Goal: Task Accomplishment & Management: Complete application form

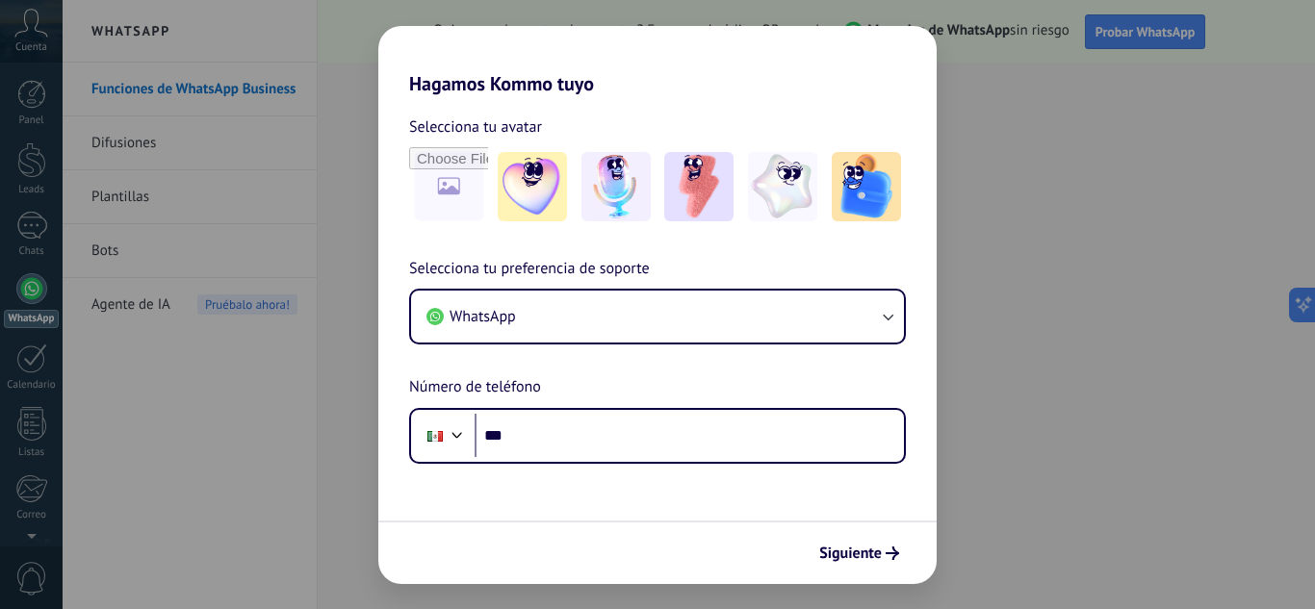
click at [1071, 393] on div "Hagamos Kommo tuyo Selecciona tu avatar Selecciona tu preferencia de soporte Wh…" at bounding box center [657, 304] width 1315 height 609
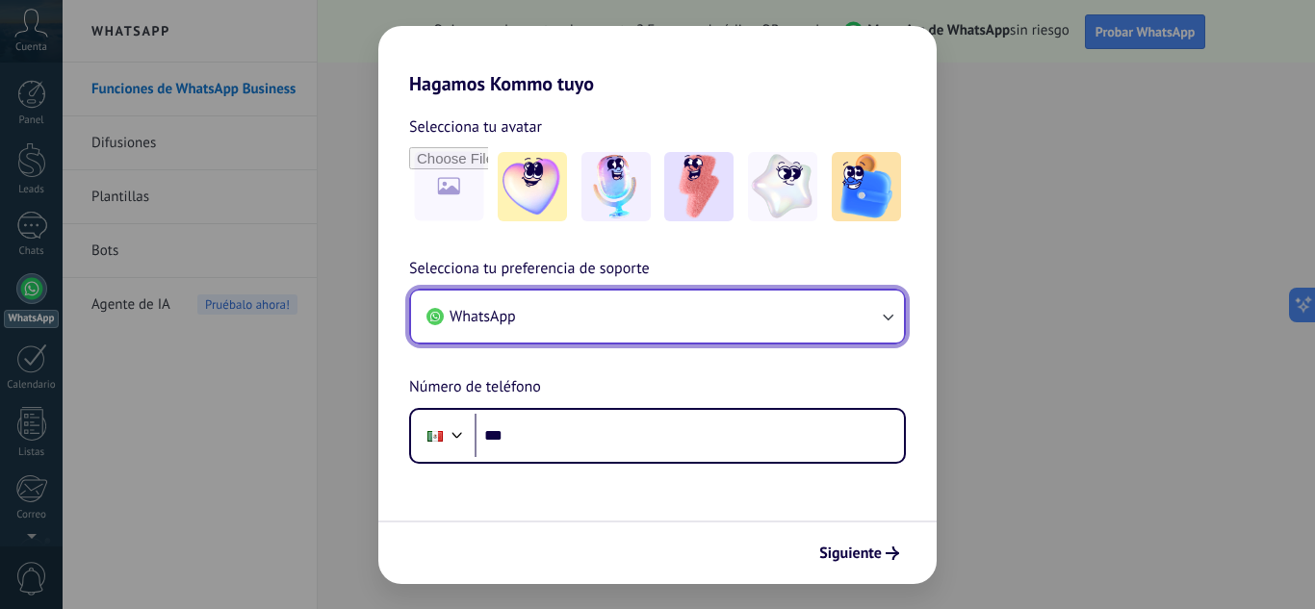
click at [883, 328] on button "WhatsApp" at bounding box center [657, 317] width 493 height 52
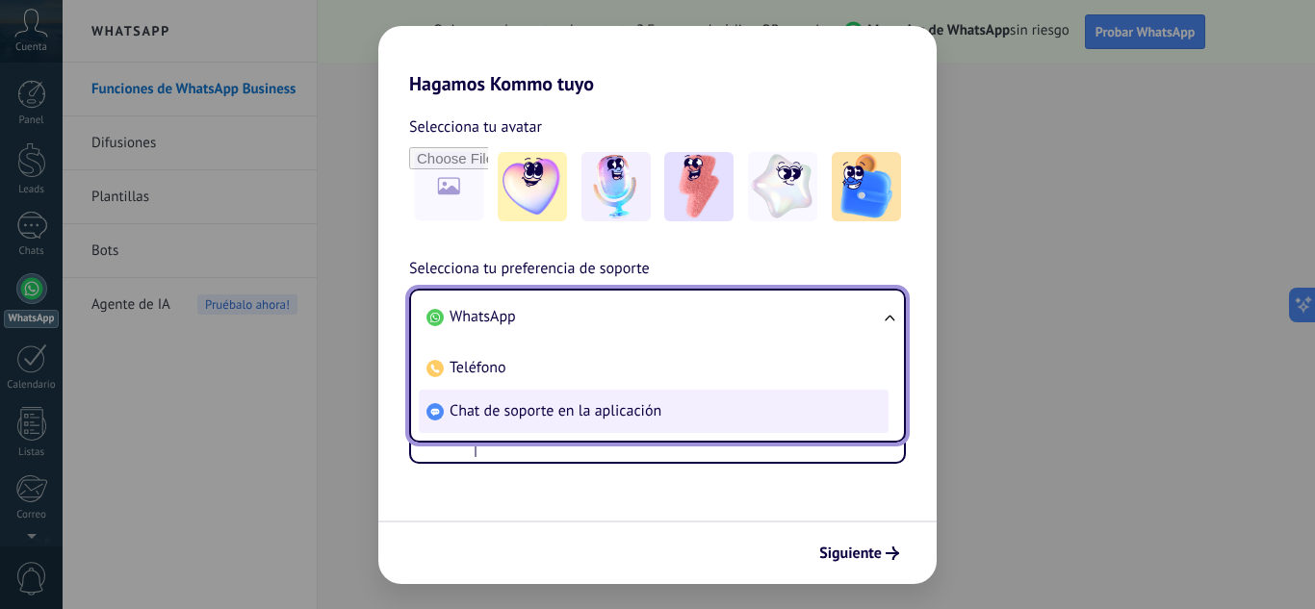
click at [662, 412] on li "Chat de soporte en la aplicación" at bounding box center [654, 411] width 470 height 43
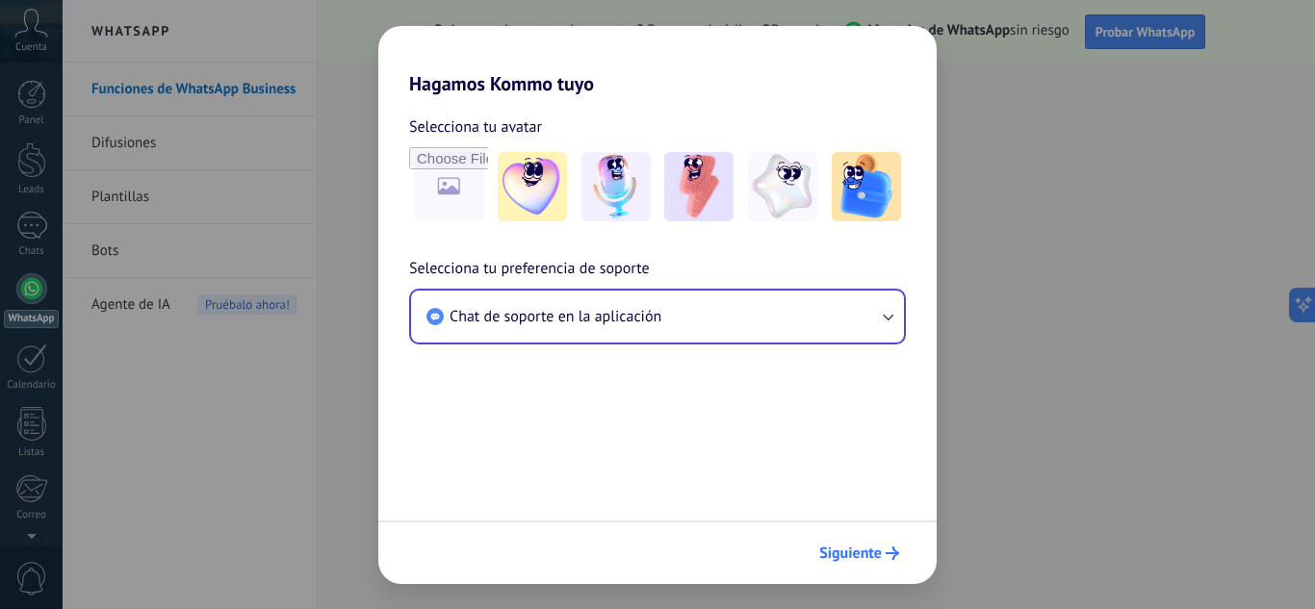
click at [888, 560] on button "Siguiente" at bounding box center [859, 553] width 97 height 33
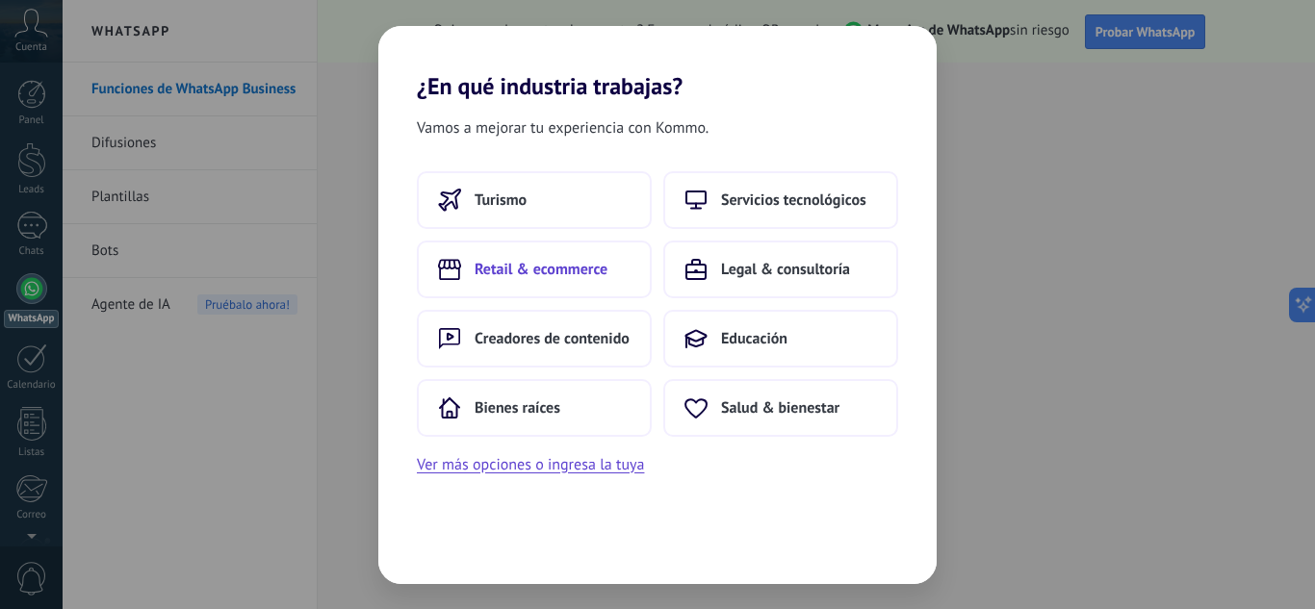
click at [537, 279] on button "Retail & ecommerce" at bounding box center [534, 270] width 235 height 58
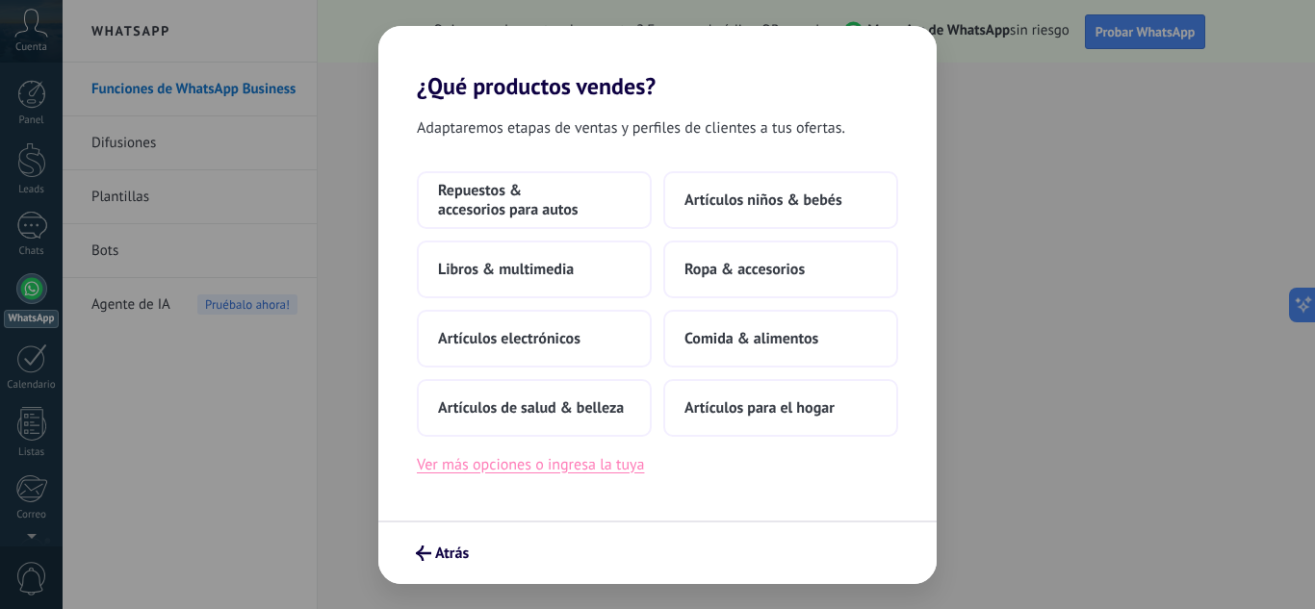
click at [525, 468] on button "Ver más opciones o ingresa la tuya" at bounding box center [530, 464] width 227 height 25
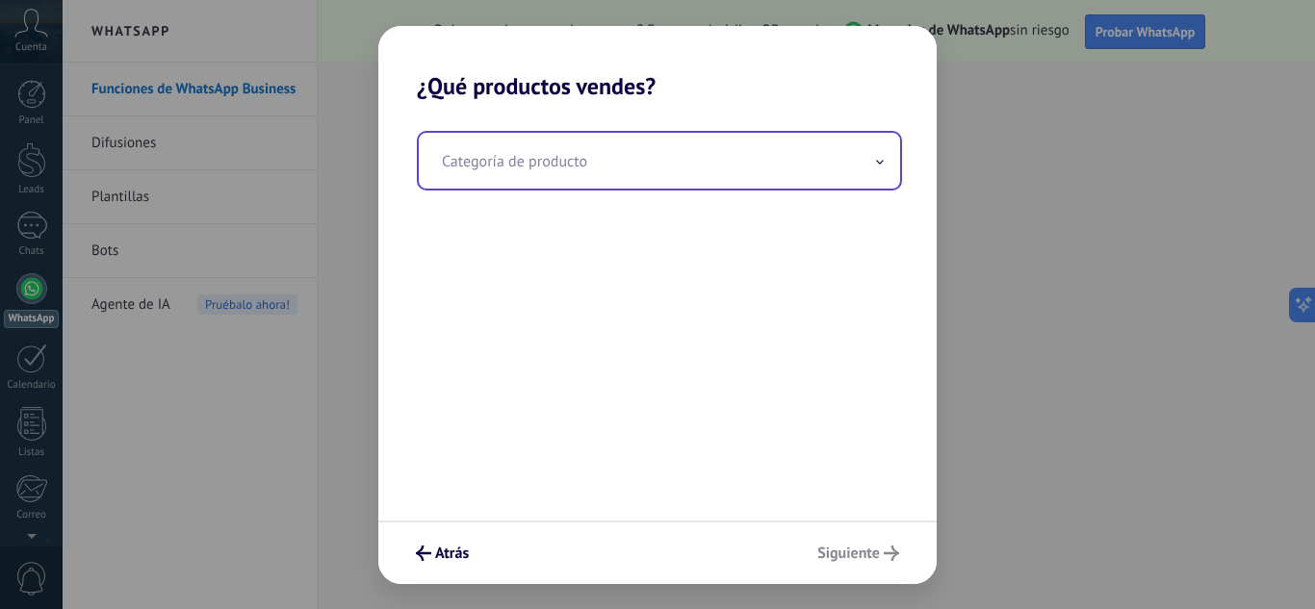
click at [533, 174] on input "text" at bounding box center [659, 161] width 481 height 56
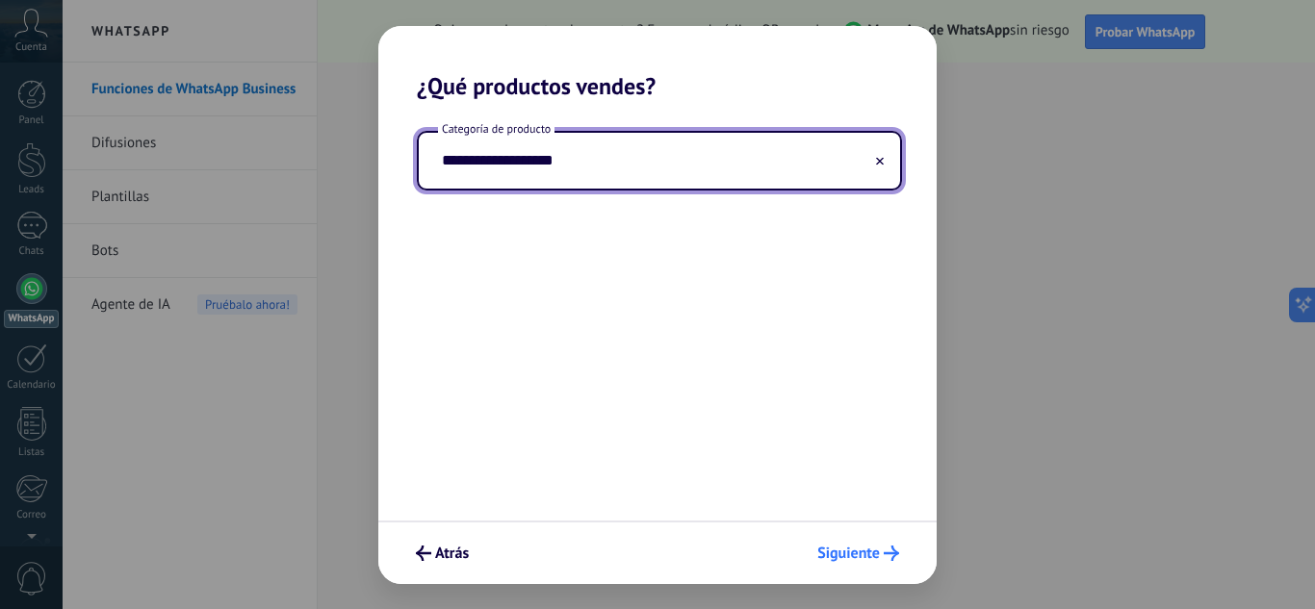
type input "**********"
click at [833, 552] on span "Siguiente" at bounding box center [848, 553] width 63 height 13
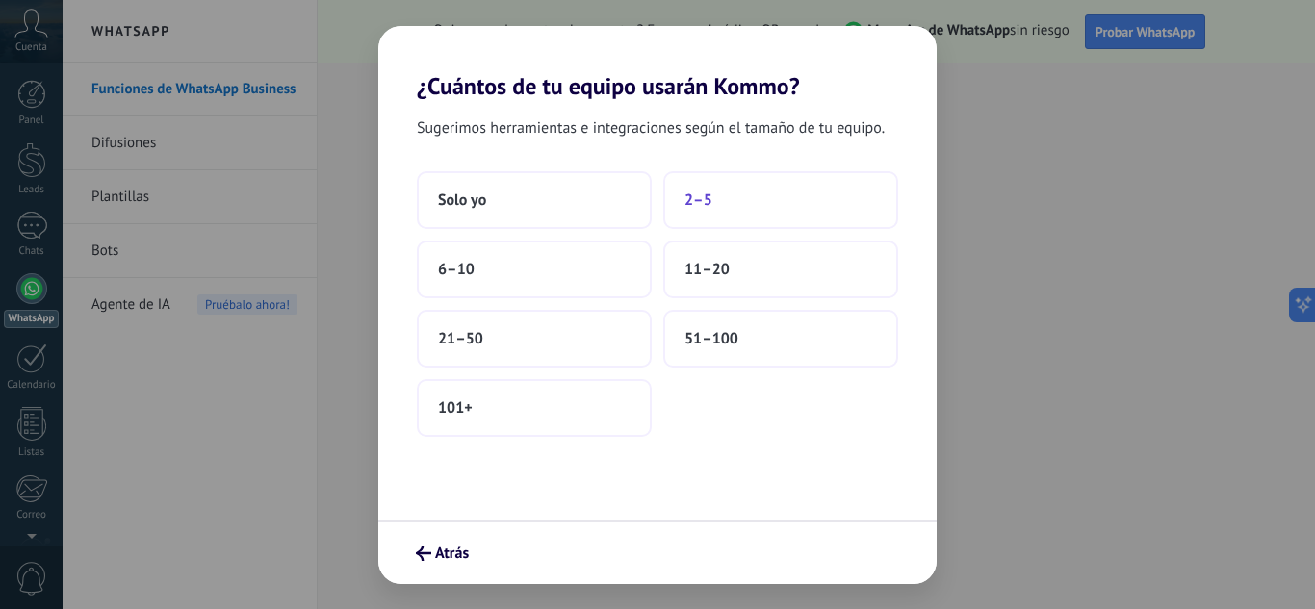
click at [711, 219] on button "2–5" at bounding box center [780, 200] width 235 height 58
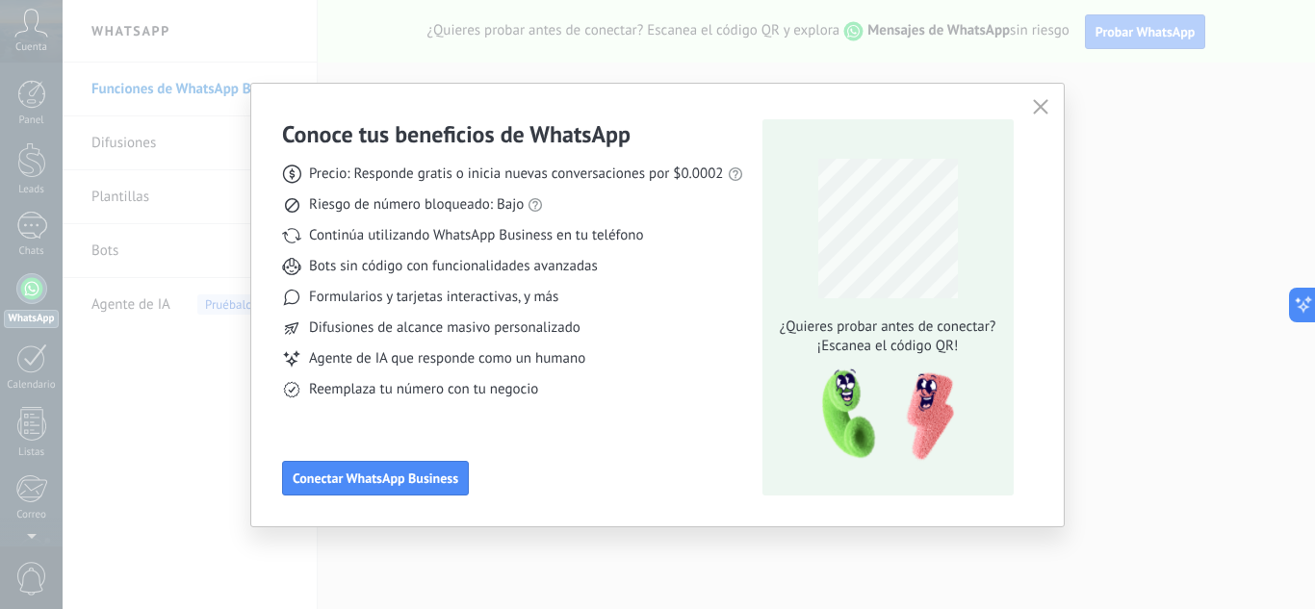
click at [1044, 112] on icon "button" at bounding box center [1040, 106] width 15 height 15
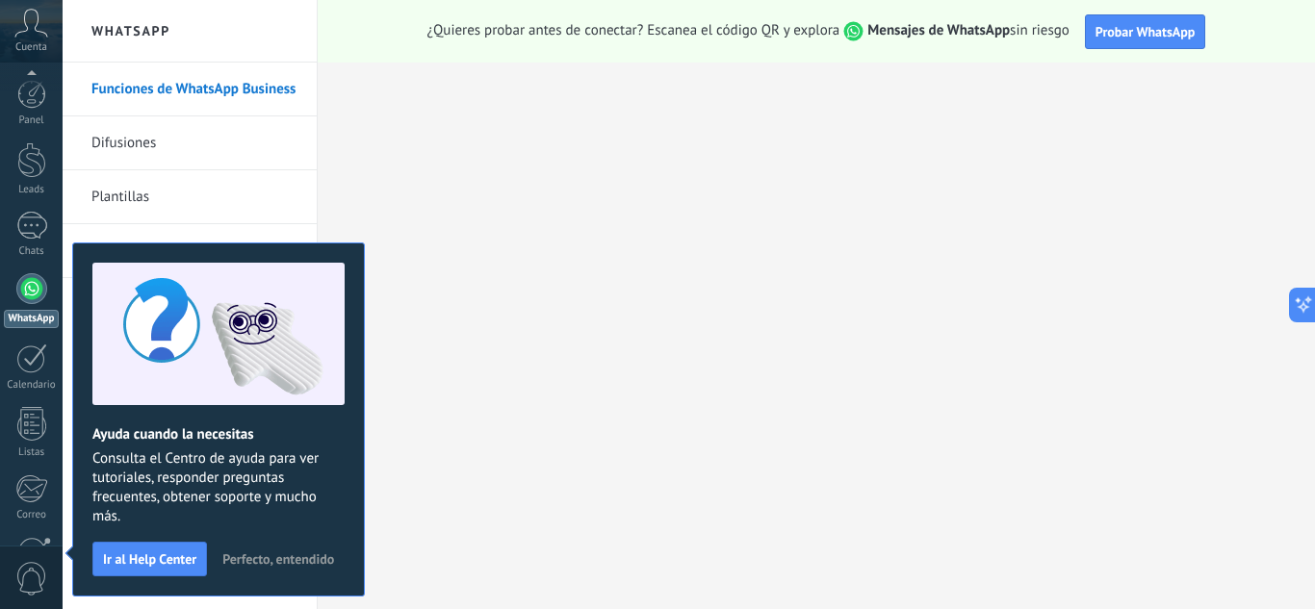
scroll to position [192, 0]
